Goal: Task Accomplishment & Management: Complete application form

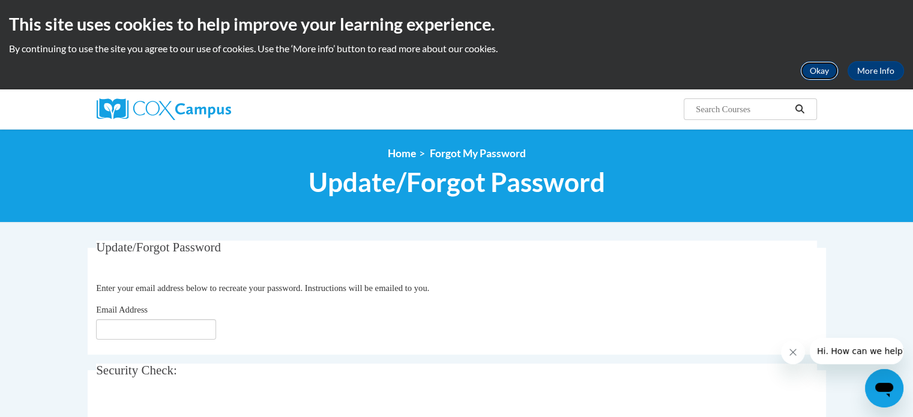
click at [814, 72] on button "Okay" at bounding box center [819, 70] width 38 height 19
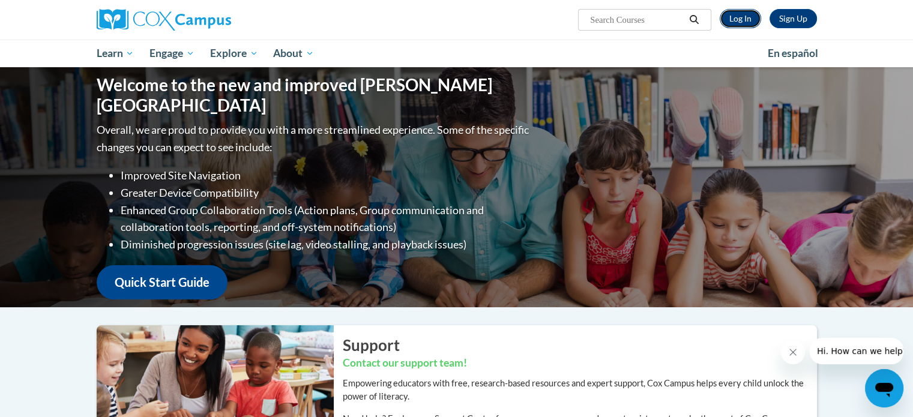
click at [745, 17] on link "Log In" at bounding box center [739, 18] width 41 height 19
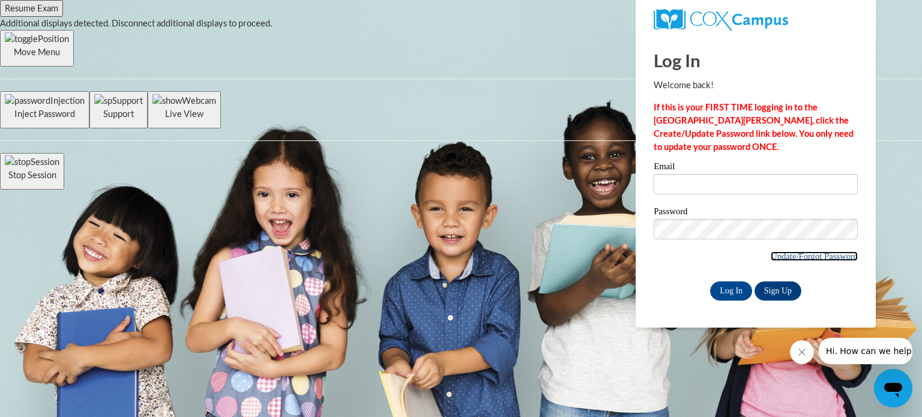
click at [786, 251] on link "Update/Forgot Password" at bounding box center [813, 256] width 87 height 10
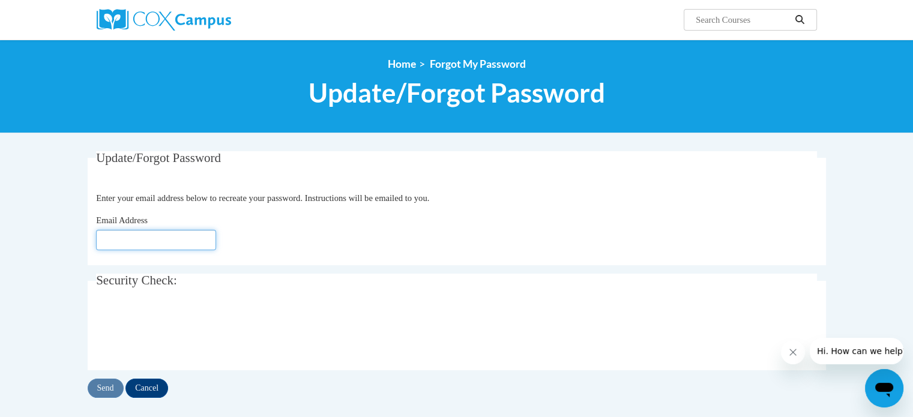
click at [199, 235] on input "Email Address" at bounding box center [156, 240] width 120 height 20
type input "[EMAIL_ADDRESS][DOMAIN_NAME]"
click at [104, 380] on input "Send" at bounding box center [106, 388] width 36 height 19
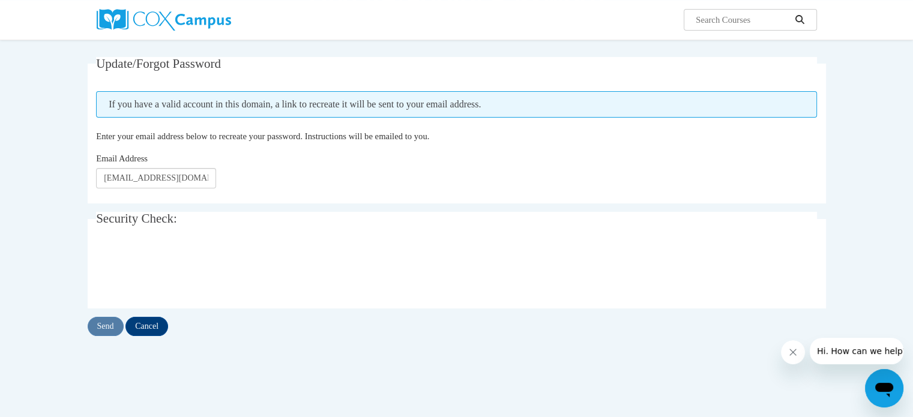
scroll to position [94, 0]
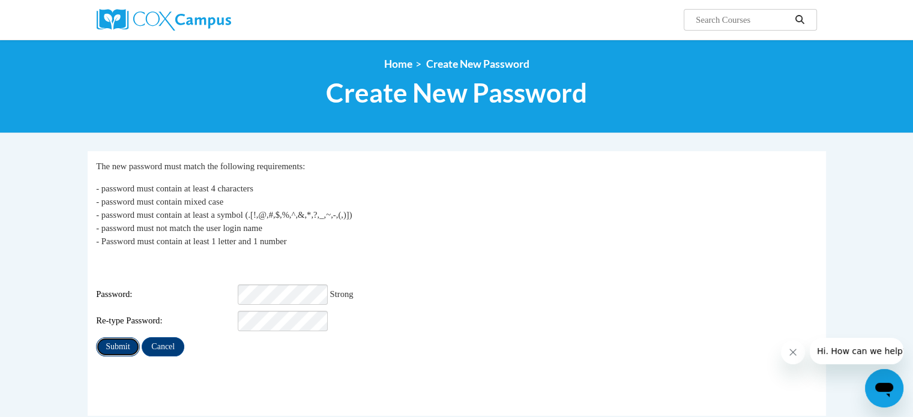
click at [106, 337] on input "Submit" at bounding box center [117, 346] width 43 height 19
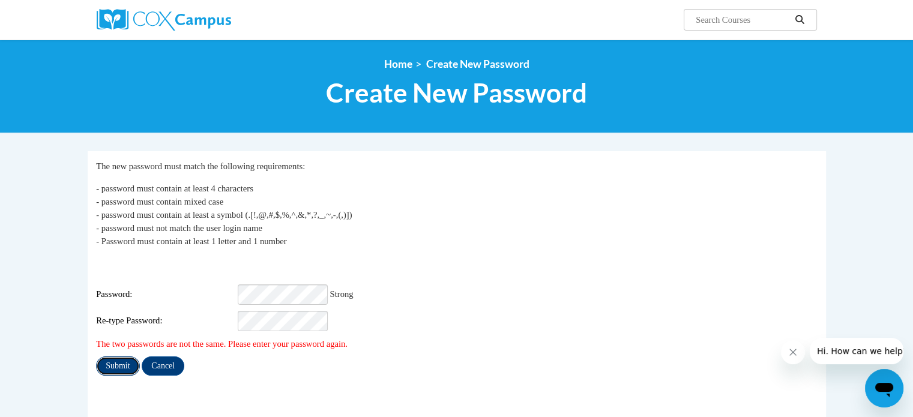
click at [119, 357] on input "Submit" at bounding box center [117, 365] width 43 height 19
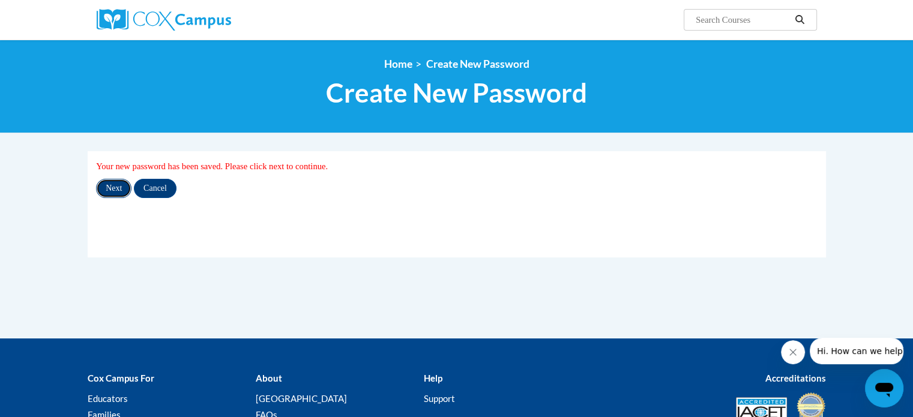
click at [106, 191] on input "Next" at bounding box center [113, 188] width 35 height 19
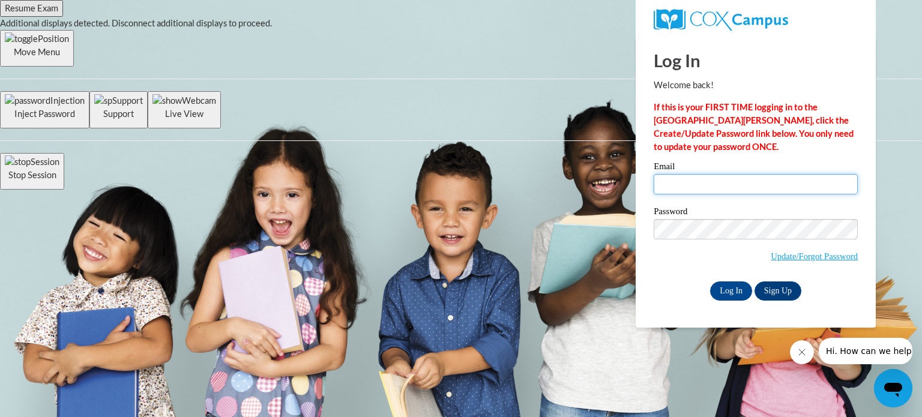
type input "[EMAIL_ADDRESS][DOMAIN_NAME]"
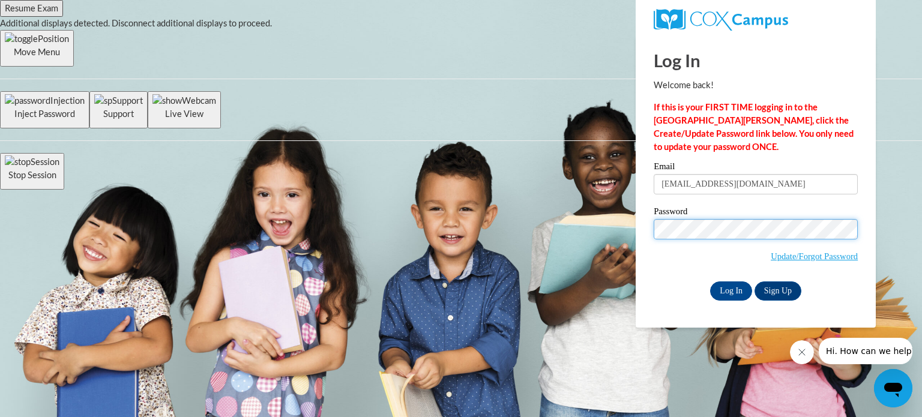
click at [545, 222] on body "Log In Welcome back! If this is your FIRST TIME logging in to the NEW Cox Campu…" at bounding box center [461, 208] width 922 height 417
click at [710, 281] on input "Log In" at bounding box center [731, 290] width 42 height 19
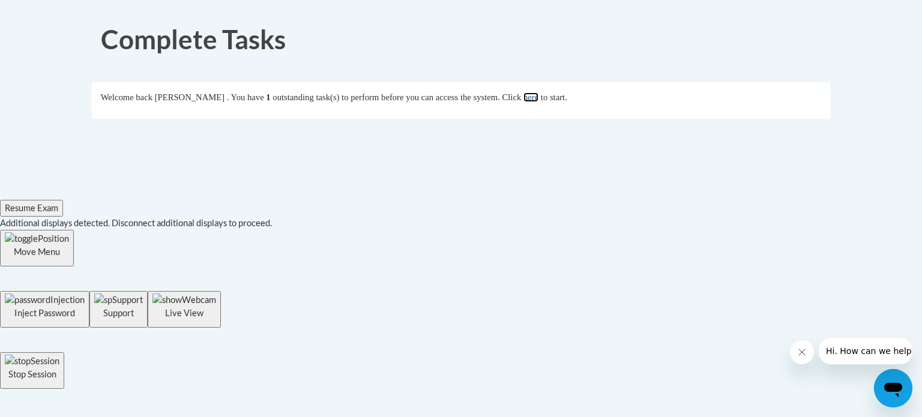
click at [538, 98] on link "here" at bounding box center [530, 97] width 15 height 10
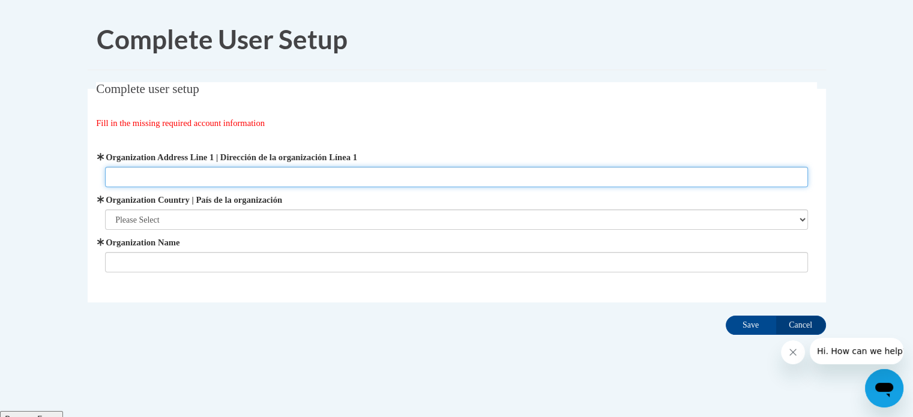
click at [141, 167] on input "Organization Address Line 1 | Dirección de la organización Línea 1" at bounding box center [456, 177] width 703 height 20
type input "D"
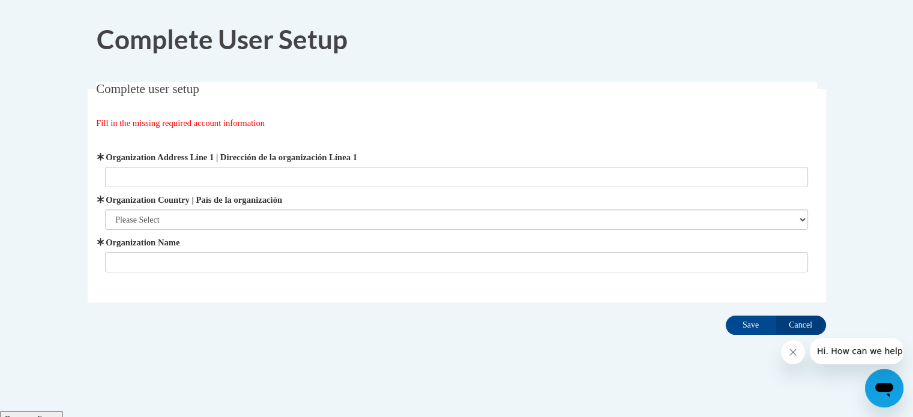
click at [110, 191] on div "Organization Address Line 1 | Dirección de la organización Línea 1 Organization…" at bounding box center [456, 212] width 703 height 122
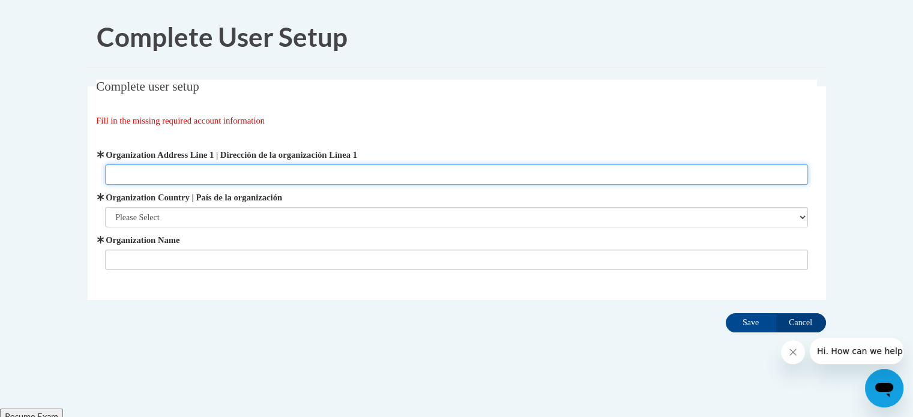
click at [110, 173] on input "Organization Address Line 1 | Dirección de la organización Línea 1" at bounding box center [456, 174] width 703 height 20
type input "250 County School Road"
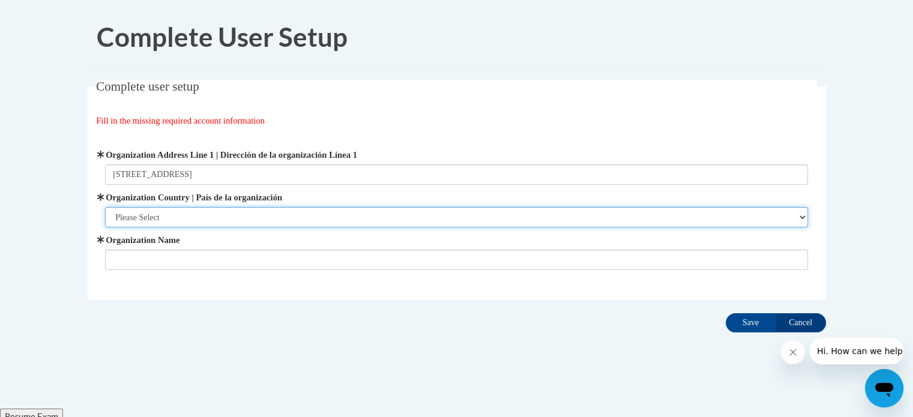
select select "ad49bcad-a171-4b2e-b99c-48b446064914"
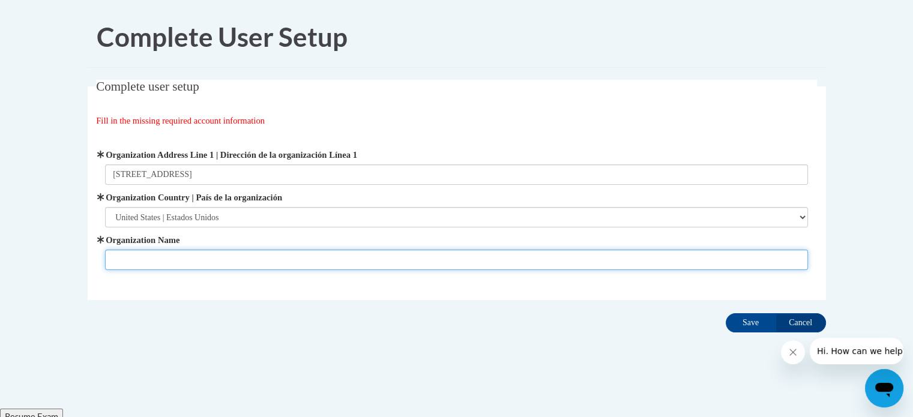
click at [124, 263] on input "Organization Name" at bounding box center [456, 260] width 703 height 20
type input "[GEOGRAPHIC_DATA]"
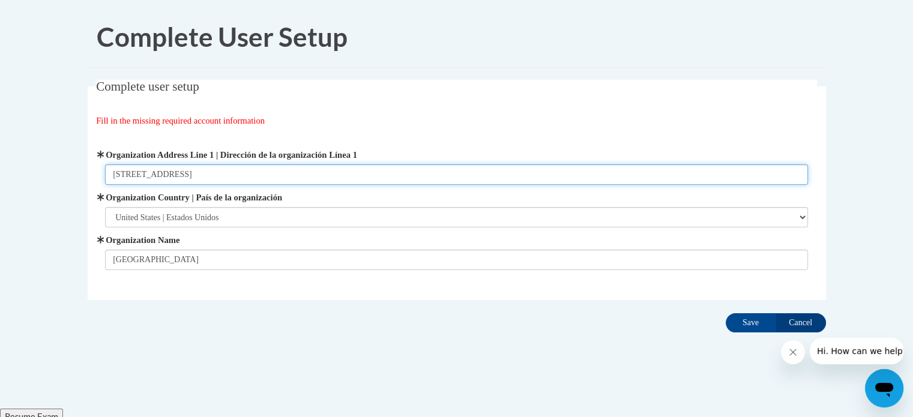
click at [223, 173] on input "250 County School Road" at bounding box center [456, 174] width 703 height 20
type input "[STREET_ADDRESS]"
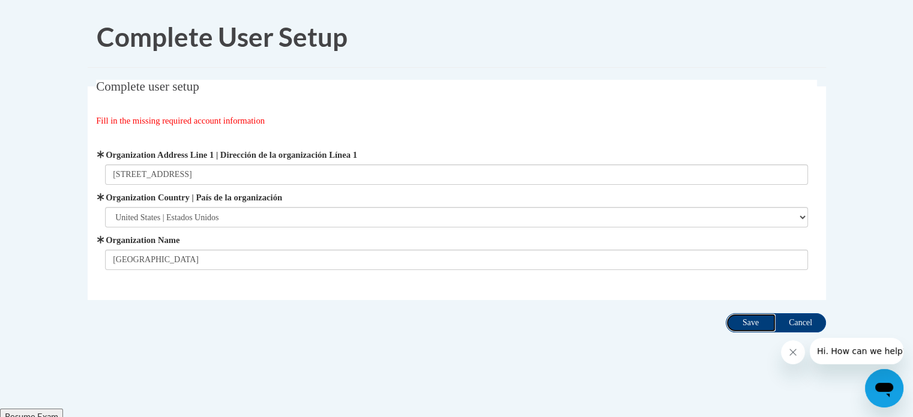
click at [748, 325] on input "Save" at bounding box center [750, 322] width 50 height 19
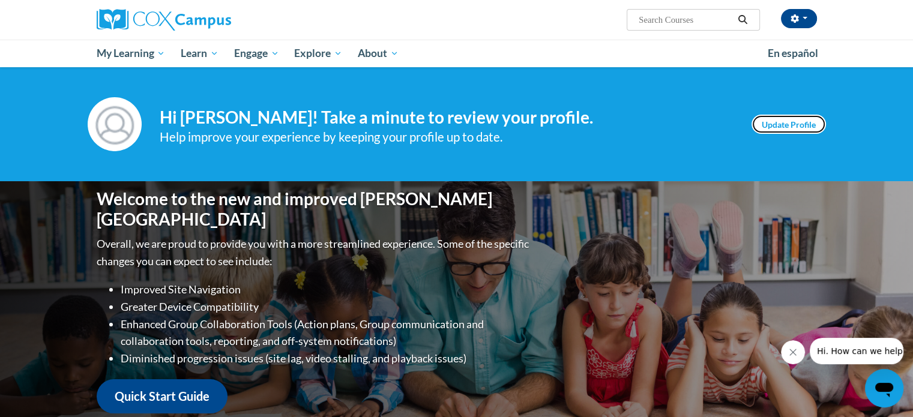
click at [779, 118] on link "Update Profile" at bounding box center [788, 124] width 74 height 19
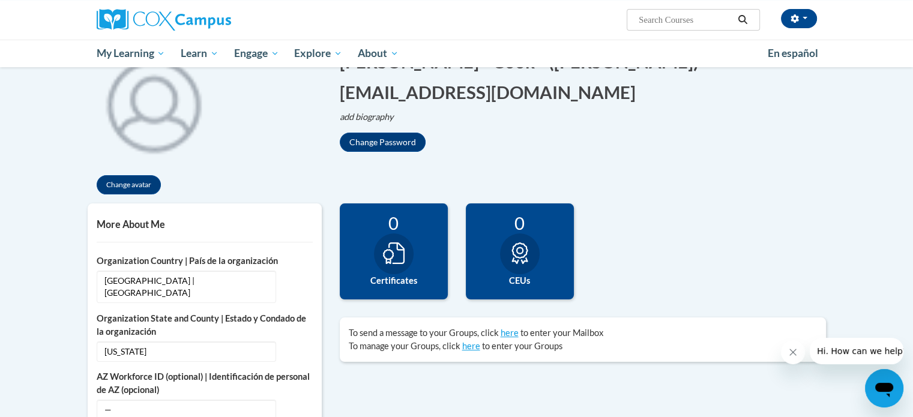
scroll to position [175, 0]
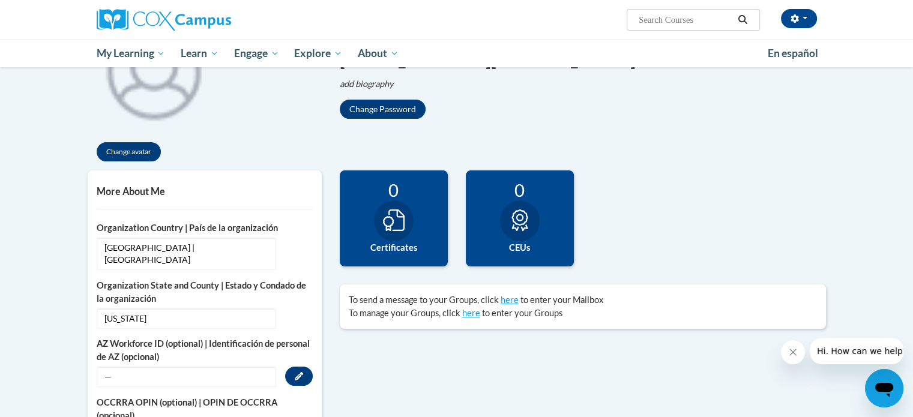
click at [235, 367] on span "—" at bounding box center [186, 377] width 179 height 20
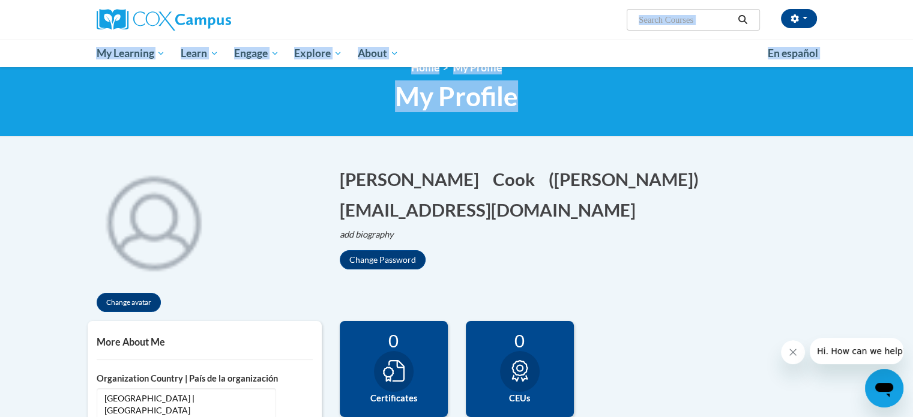
drag, startPoint x: 911, startPoint y: 91, endPoint x: 853, endPoint y: 9, distance: 101.1
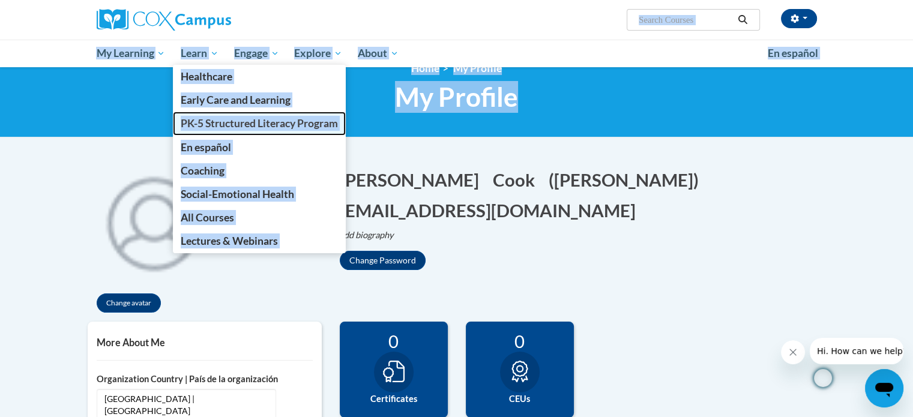
click at [212, 127] on span "PK-5 Structured Literacy Program" at bounding box center [259, 123] width 157 height 13
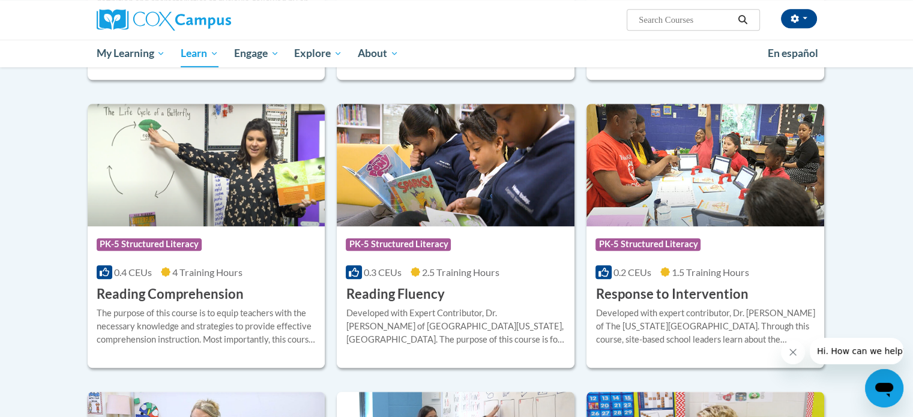
scroll to position [264, 0]
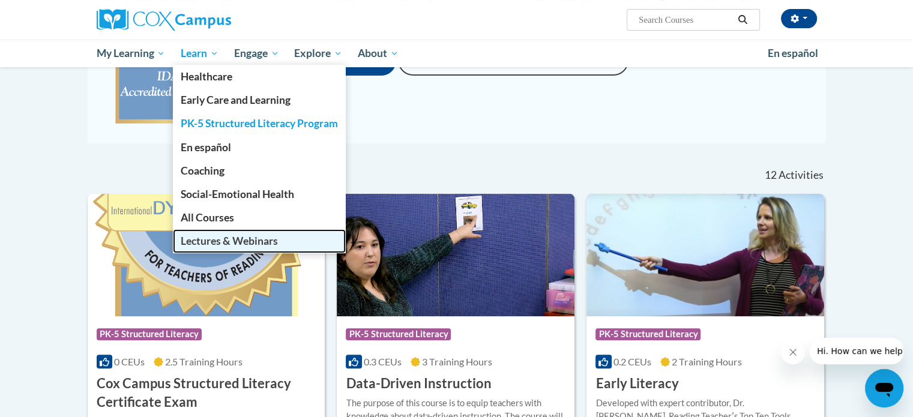
click at [213, 235] on span "Lectures & Webinars" at bounding box center [229, 241] width 97 height 13
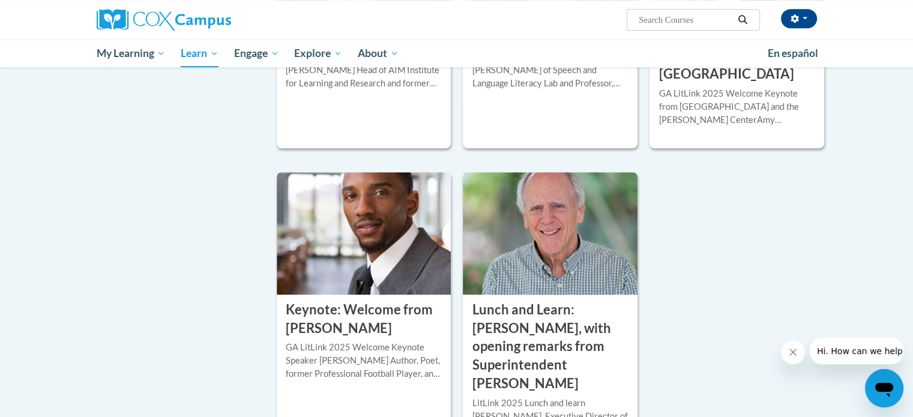
scroll to position [643, 0]
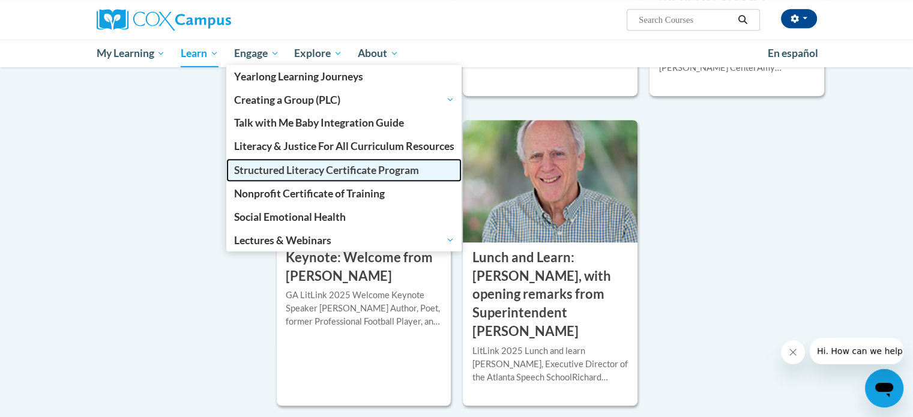
click at [307, 168] on span "Structured Literacy Certificate Program" at bounding box center [326, 170] width 185 height 13
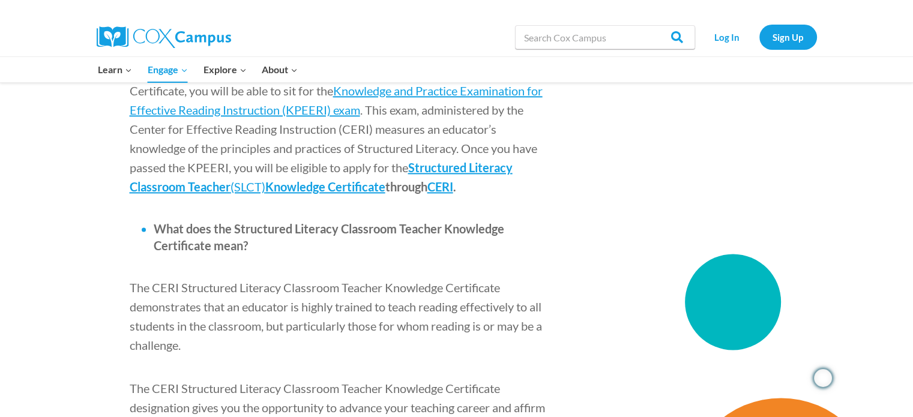
scroll to position [1560, 0]
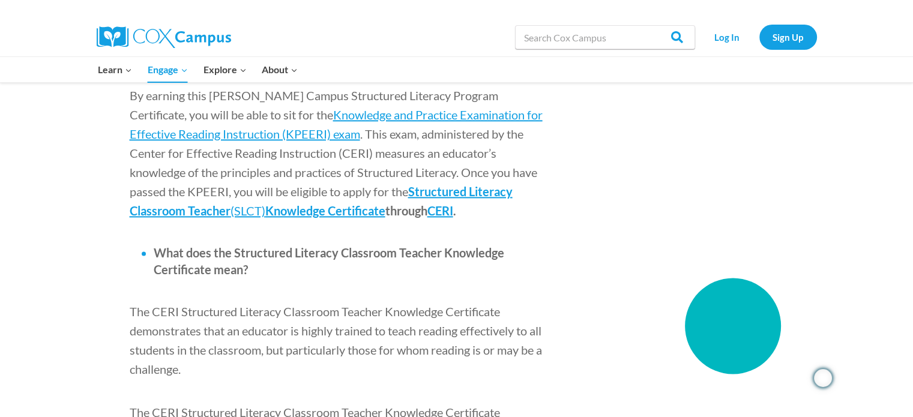
click at [313, 109] on p "By earning this [PERSON_NAME] Campus Structured Literacy Program Certificate, y…" at bounding box center [340, 153] width 420 height 134
click at [314, 184] on span "Structured Literacy Classroom Teacher" at bounding box center [321, 201] width 383 height 34
